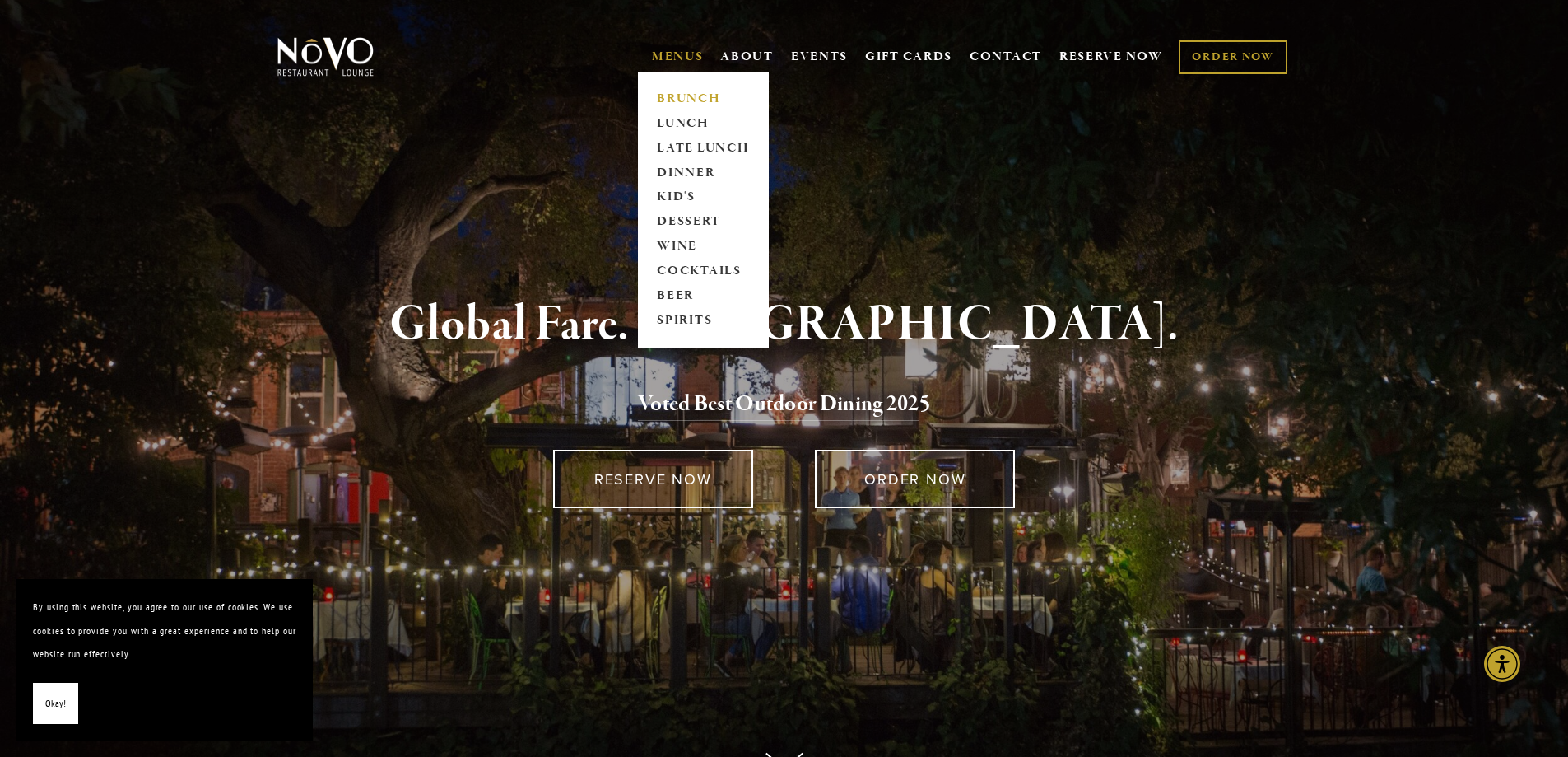
click at [688, 99] on link "BRUNCH" at bounding box center [704, 99] width 103 height 24
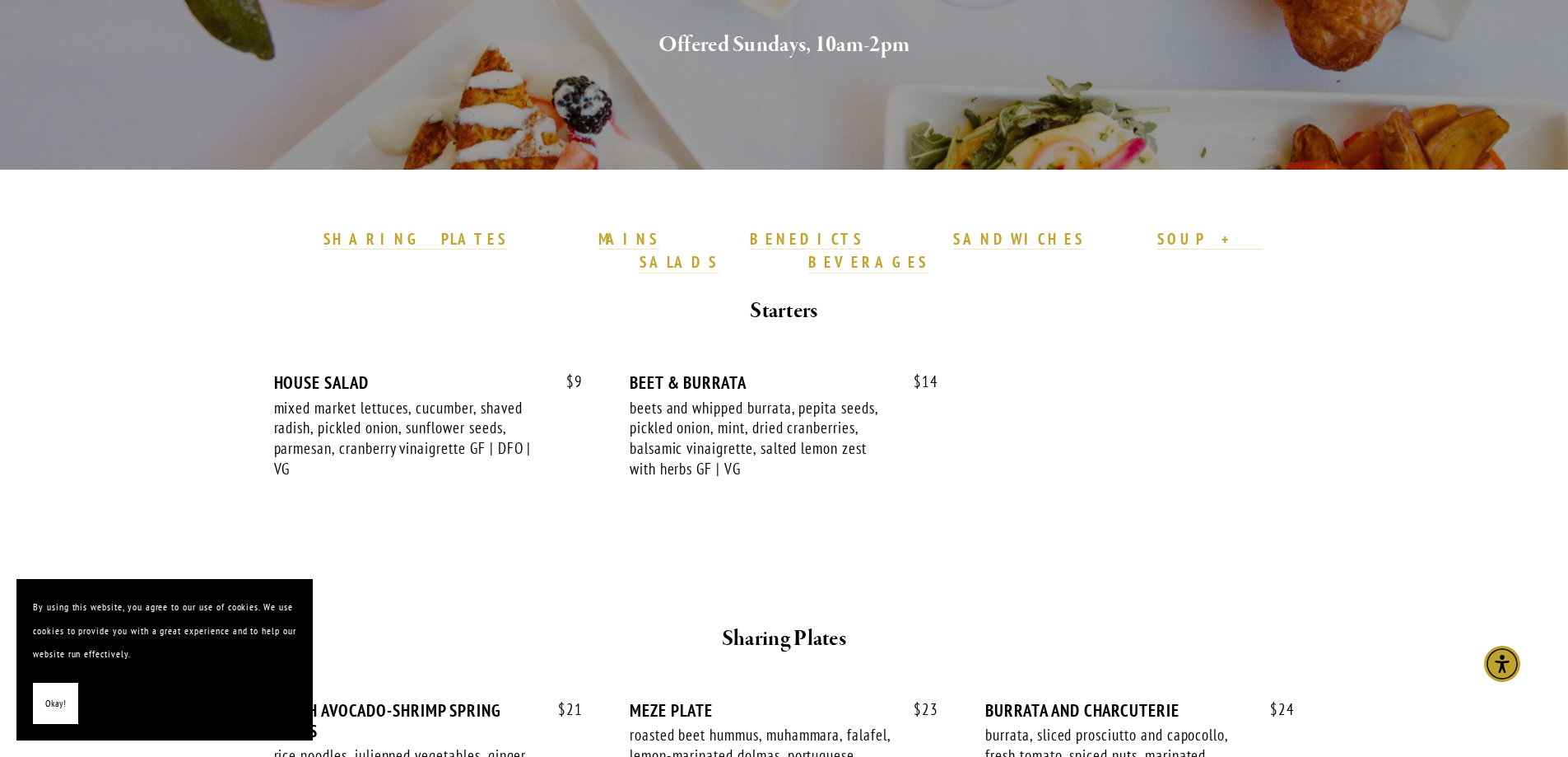
scroll to position [330, 0]
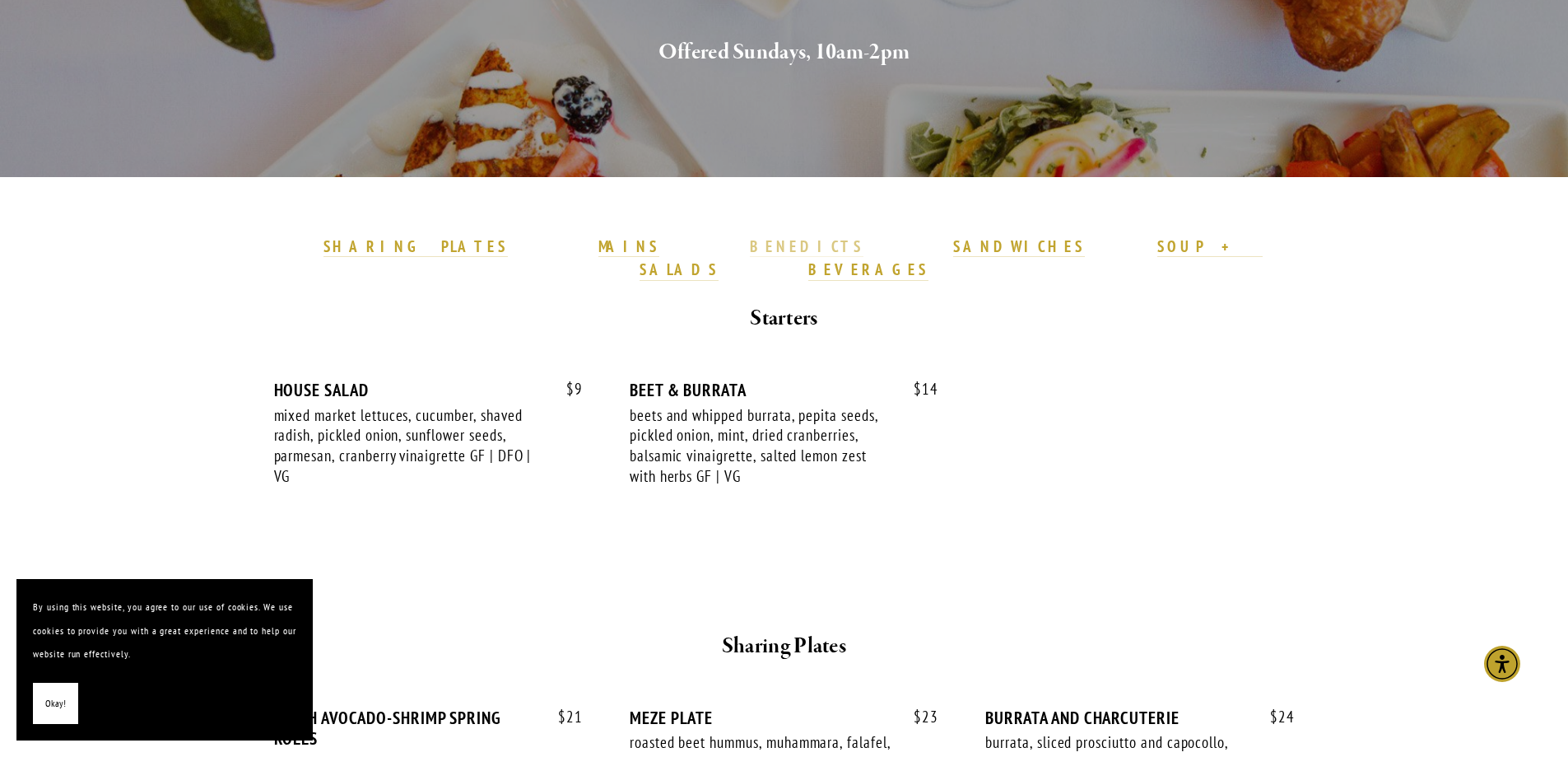
click at [750, 249] on strong "BENEDICTS" at bounding box center [806, 246] width 113 height 20
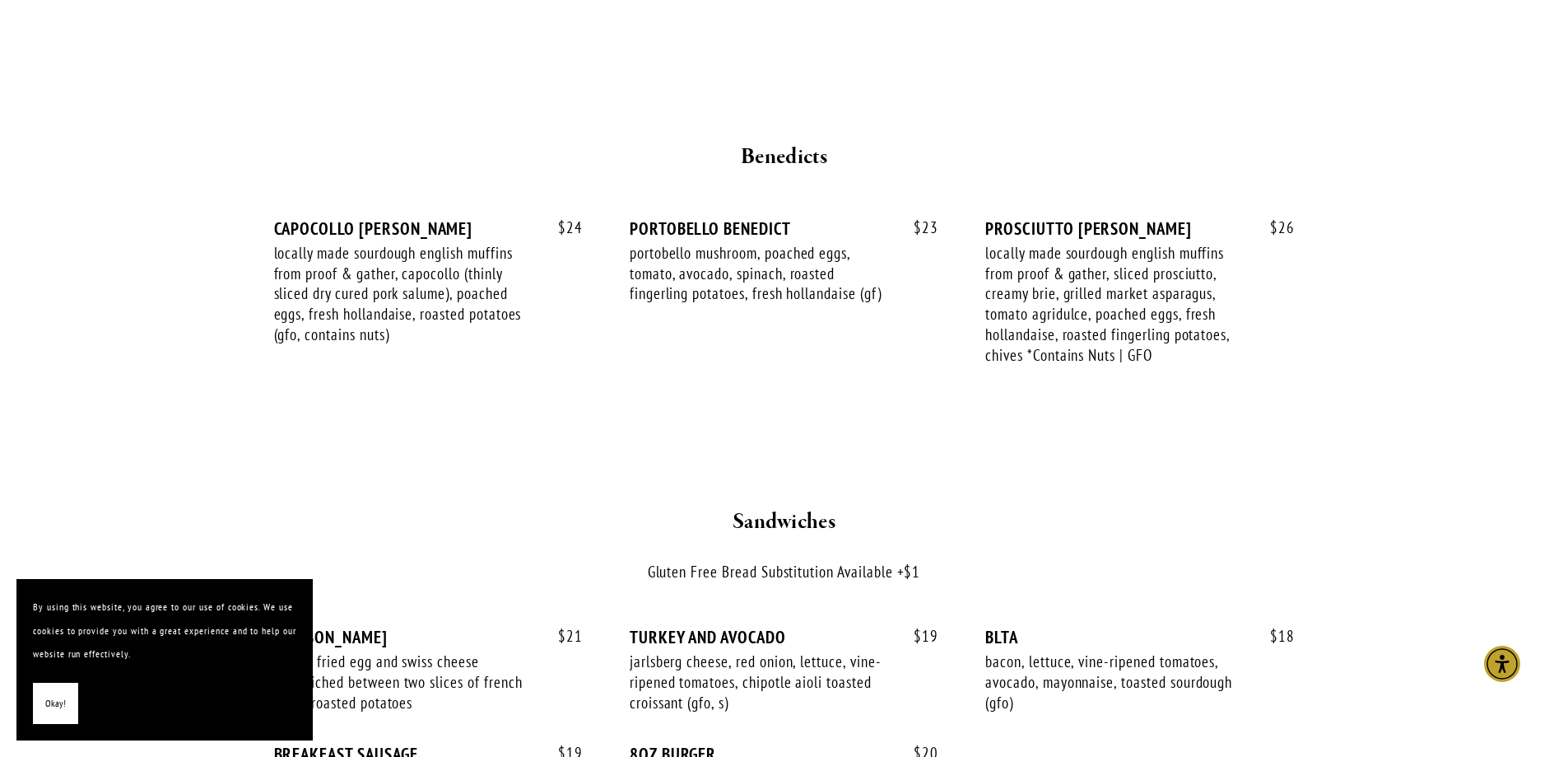
scroll to position [2038, 0]
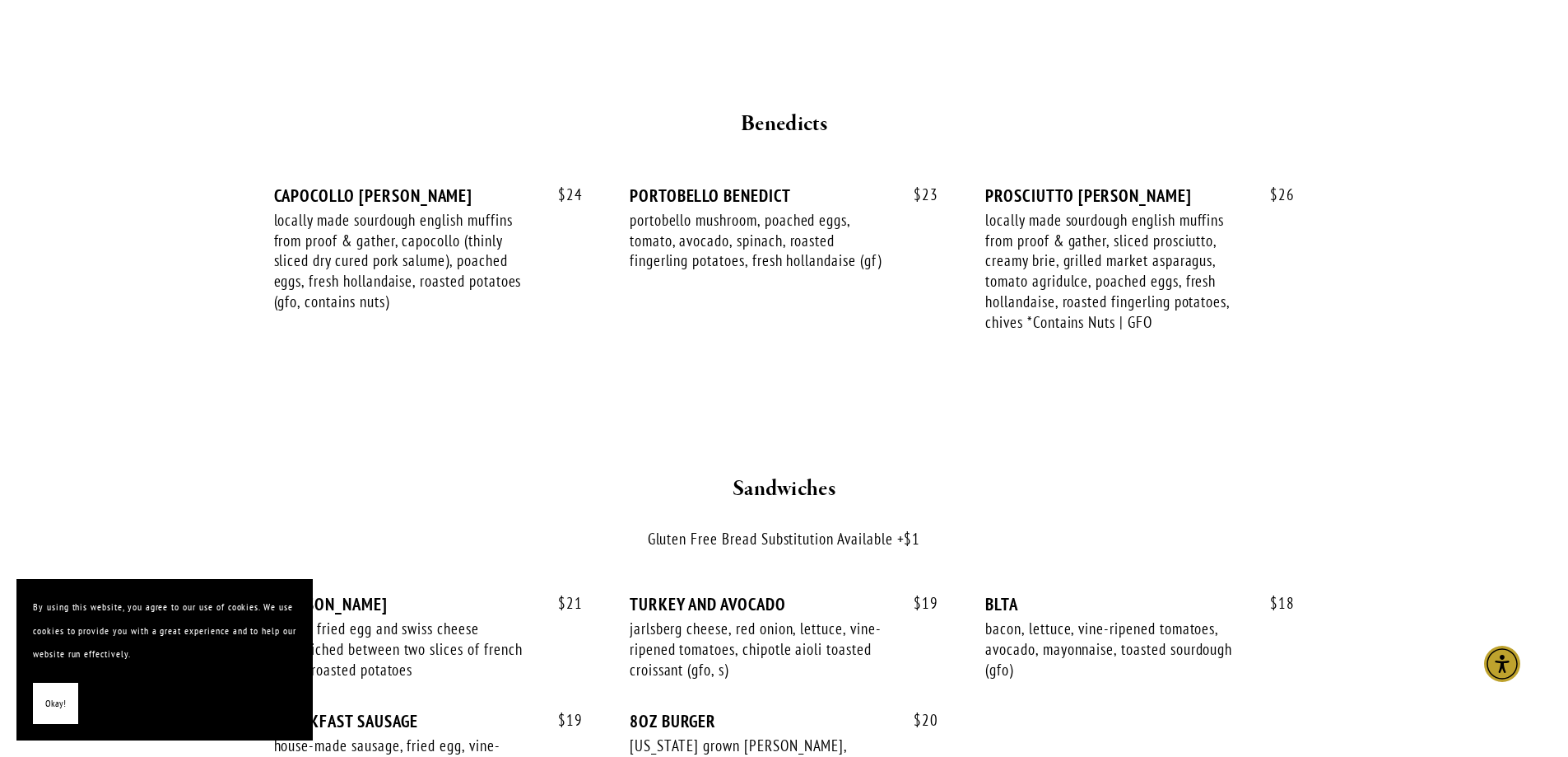
click at [50, 716] on button "Okay!" at bounding box center [56, 703] width 45 height 42
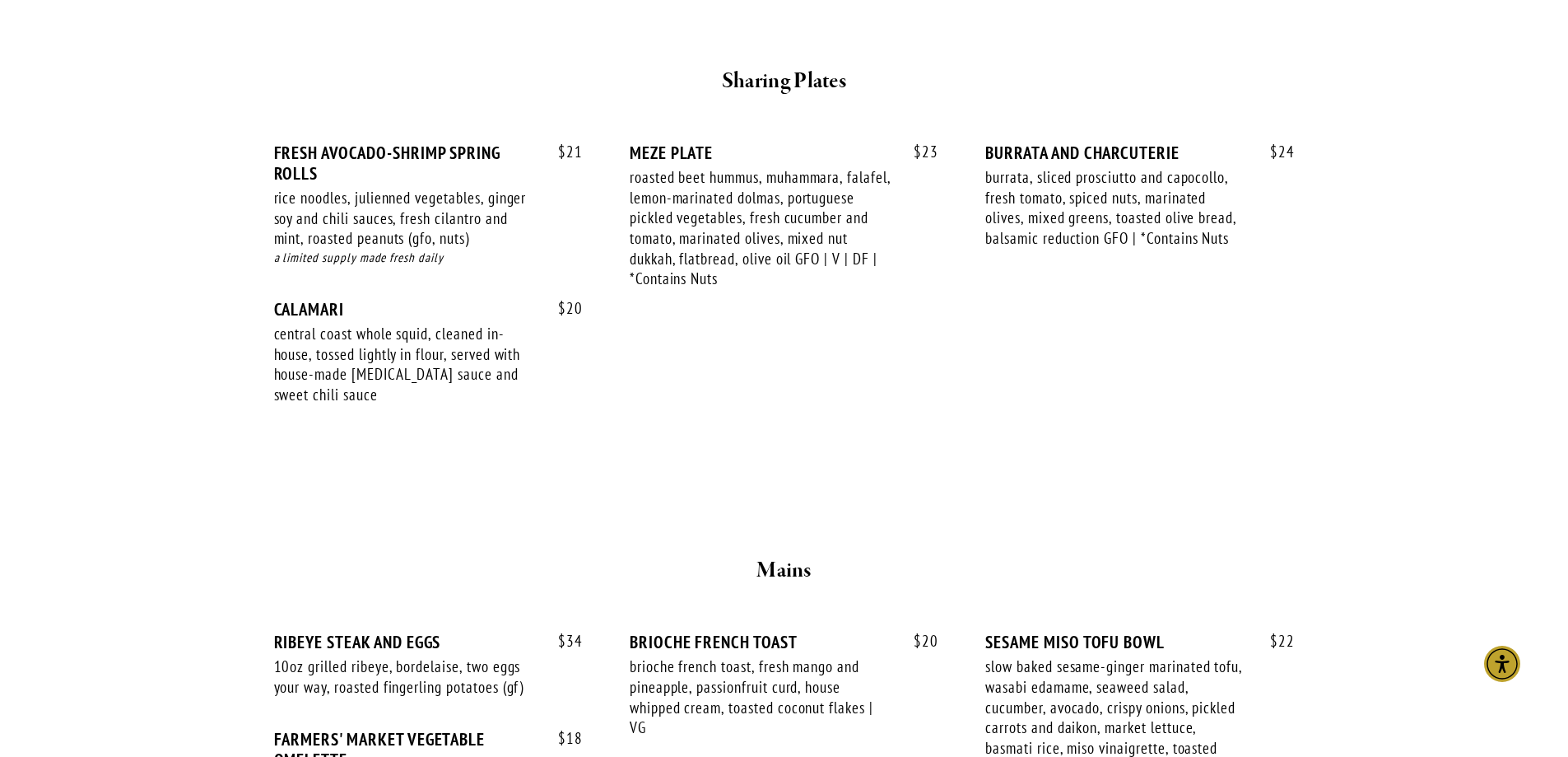
scroll to position [886, 0]
